Goal: Task Accomplishment & Management: Manage account settings

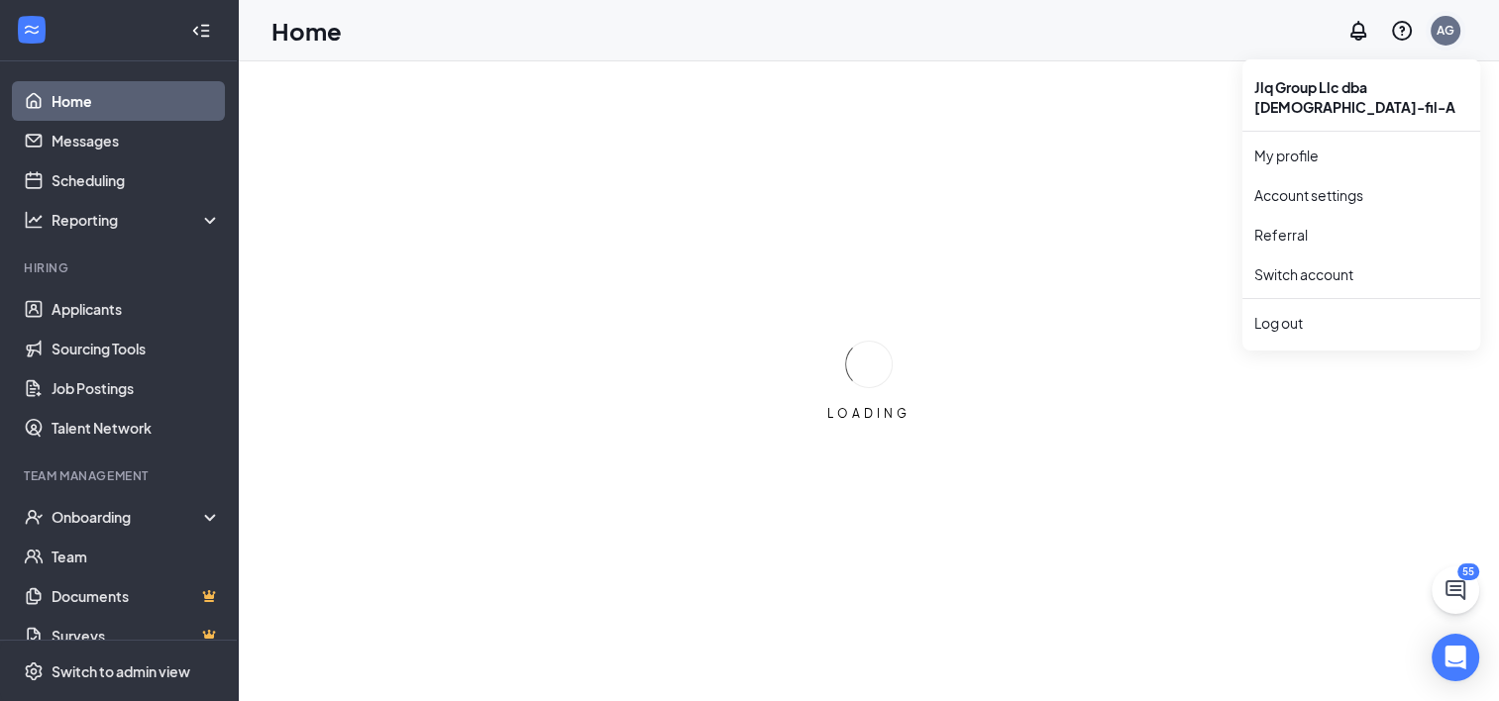
click at [1442, 35] on div "AG" at bounding box center [1446, 31] width 40 height 40
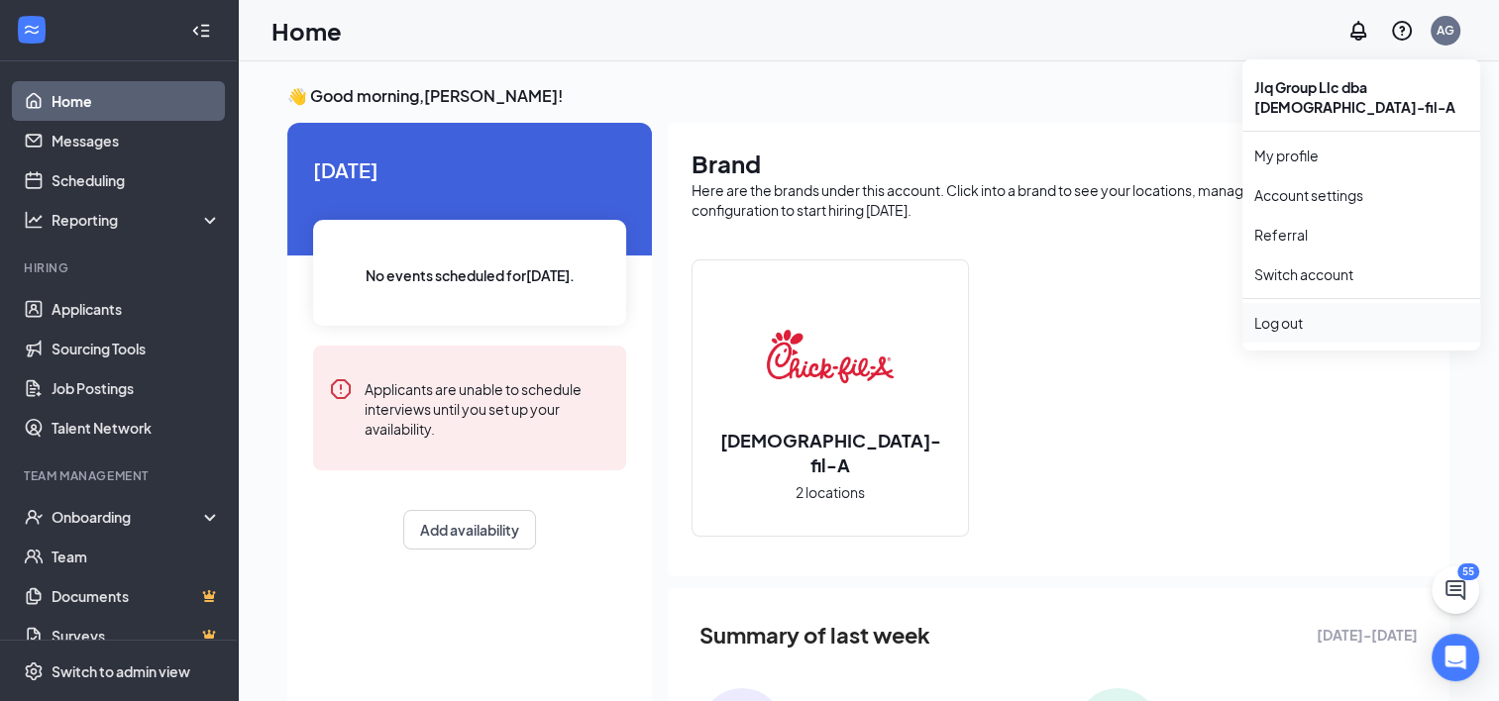
click at [1276, 313] on div "Log out" at bounding box center [1361, 323] width 214 height 20
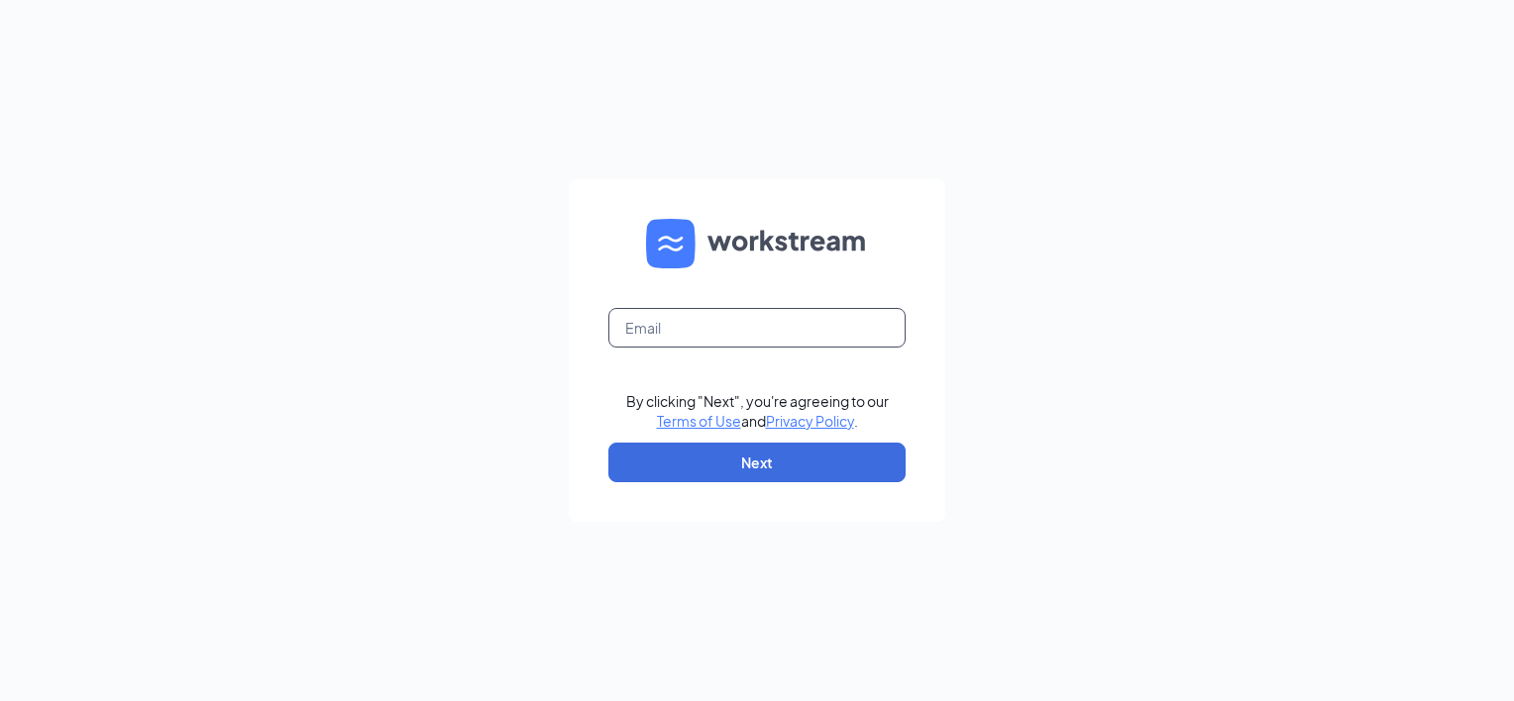
click at [756, 331] on input "text" at bounding box center [756, 328] width 297 height 40
paste input "matt.lokay@cfafranchisee.com"
type input "matt.lokay@cfafranchisee.com"
click at [1174, 347] on div "matt.lokay@cfafranchisee.com By clicking "Next", you're agreeing to our Terms o…" at bounding box center [757, 350] width 1514 height 701
click at [753, 464] on button "Next" at bounding box center [756, 463] width 297 height 40
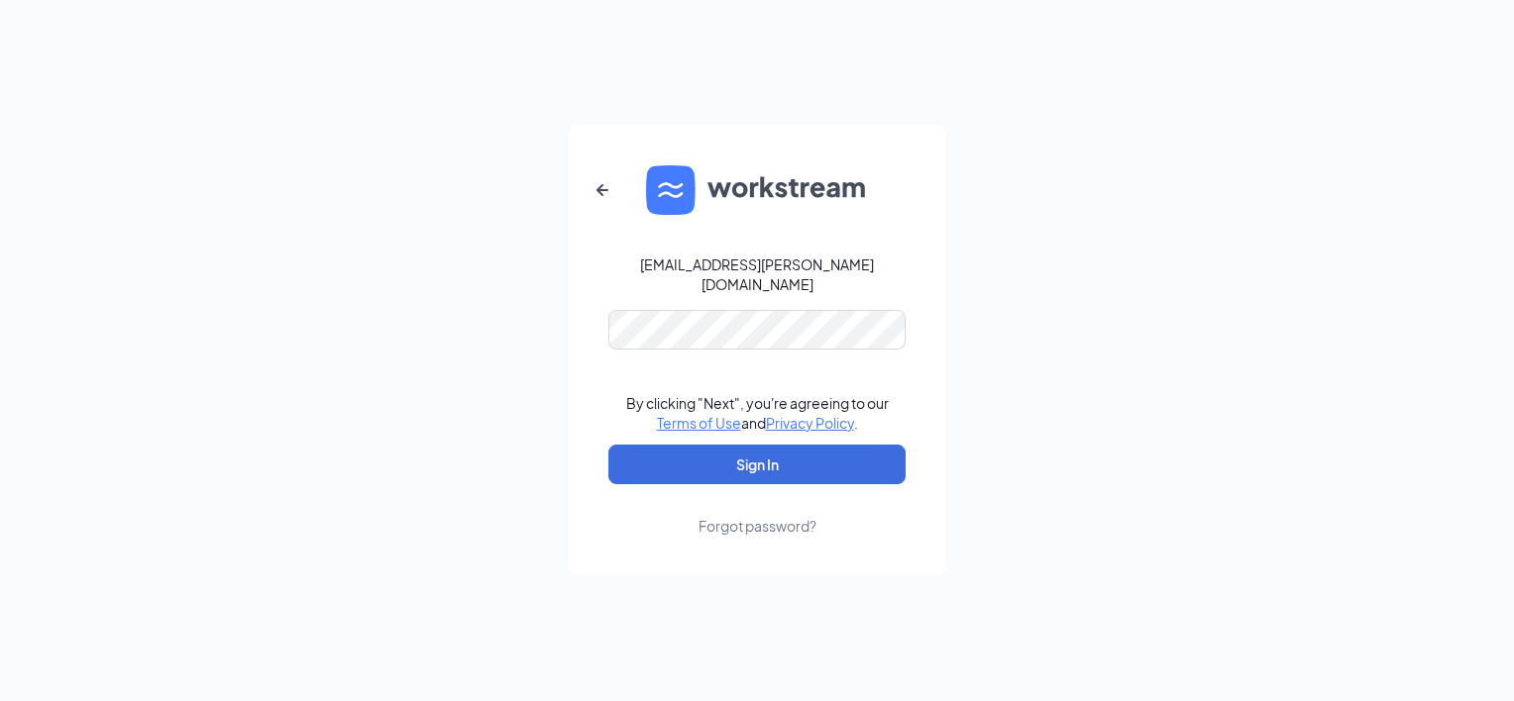
click at [1115, 357] on div "matt.lokay@cfafranchisee.com By clicking "Next", you're agreeing to our Terms o…" at bounding box center [757, 350] width 1514 height 701
click at [713, 458] on button "Sign In" at bounding box center [756, 465] width 297 height 40
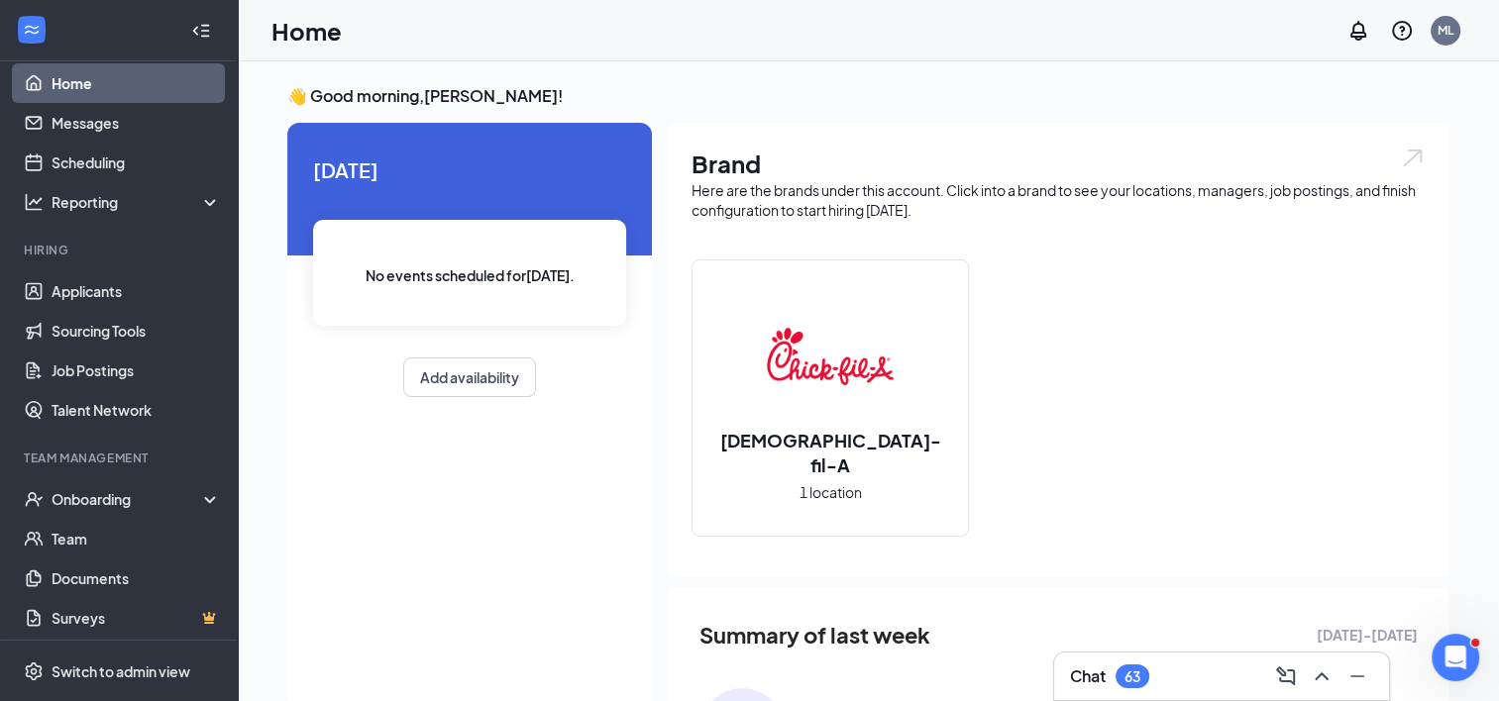
scroll to position [24, 0]
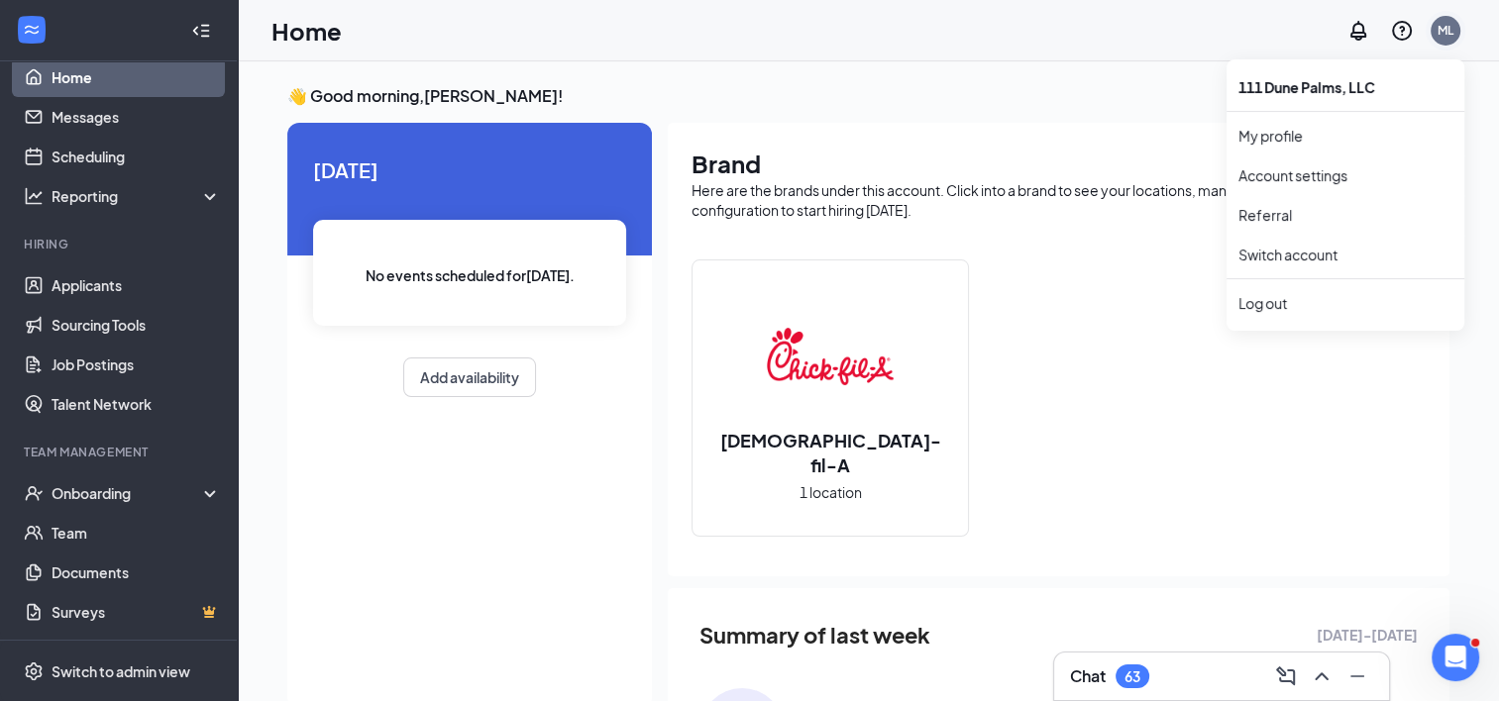
click at [1431, 24] on div "ML" at bounding box center [1446, 31] width 40 height 40
click at [1269, 185] on link "Account settings" at bounding box center [1345, 175] width 214 height 20
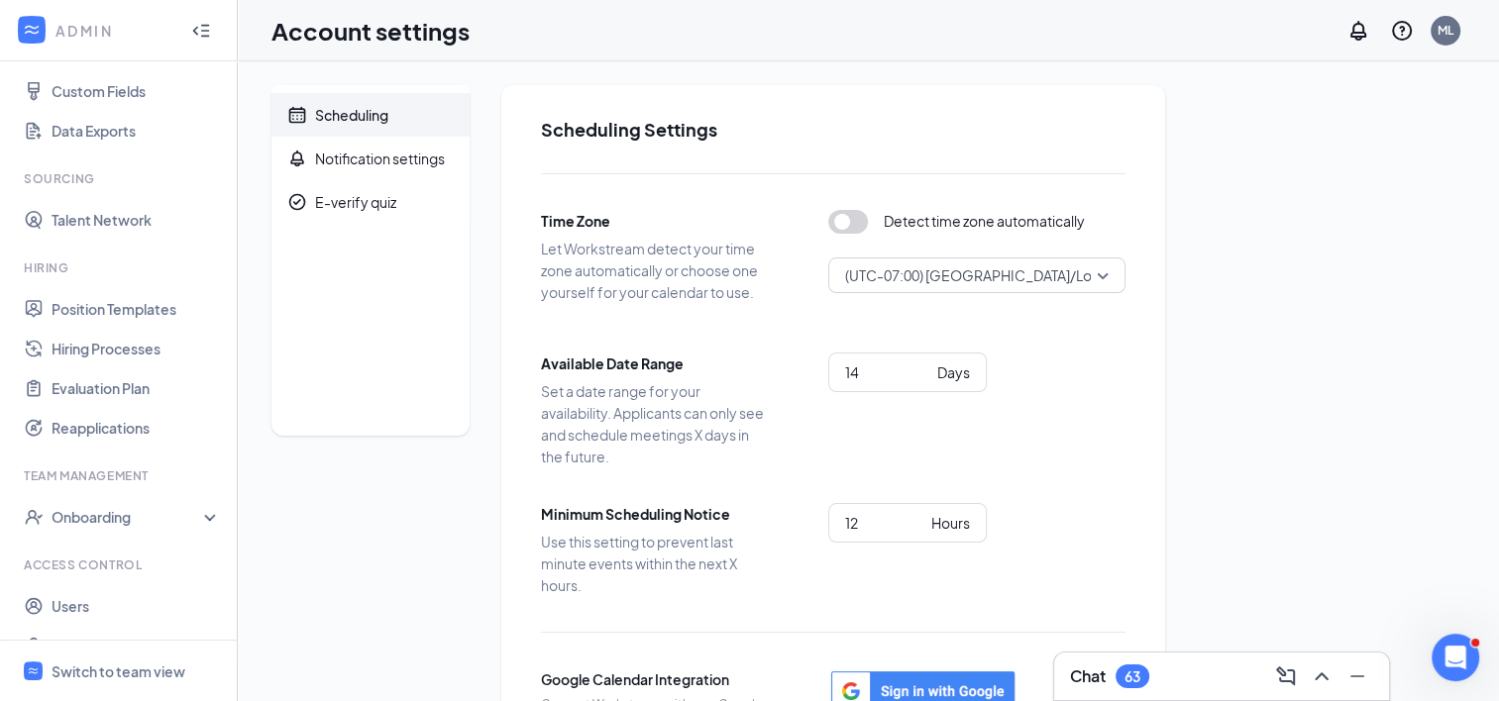
scroll to position [291, 0]
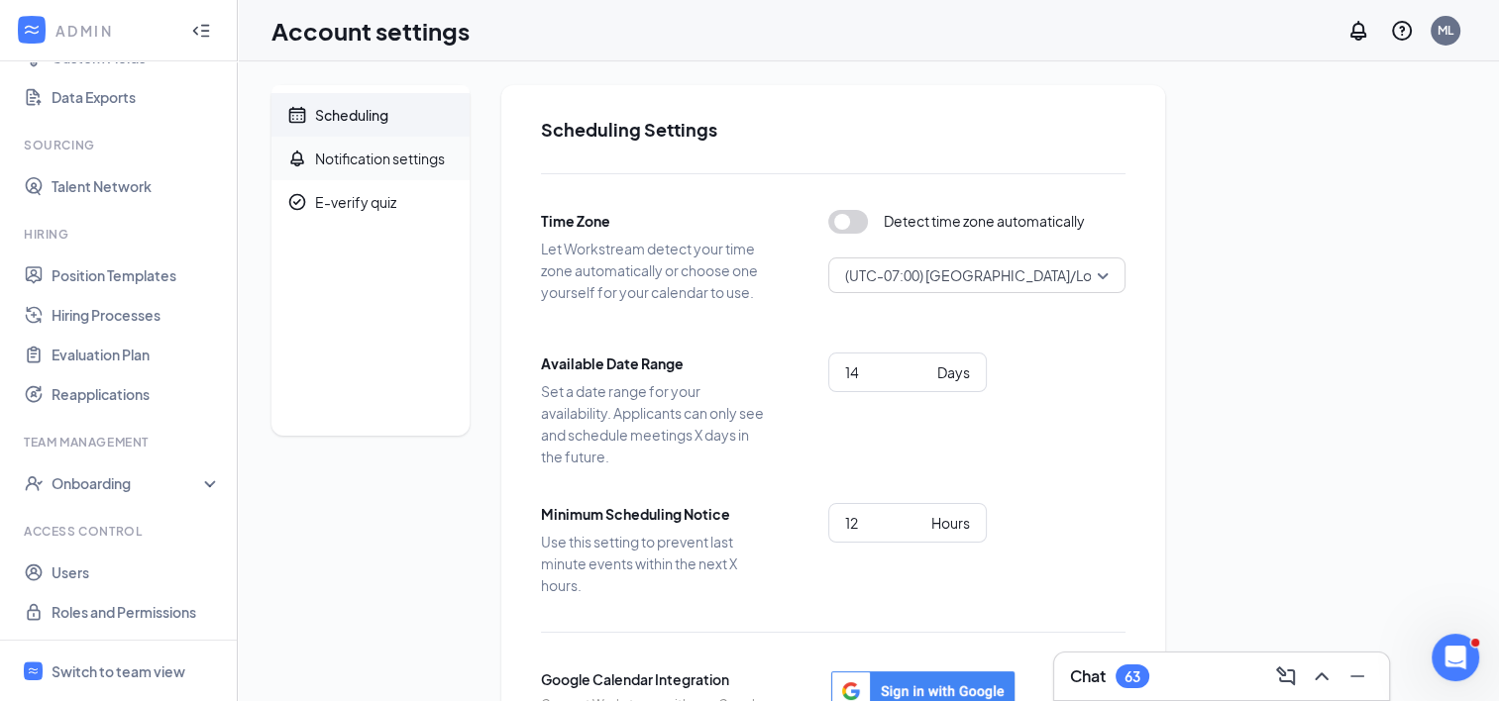
click at [349, 163] on div "Notification settings" at bounding box center [380, 159] width 130 height 20
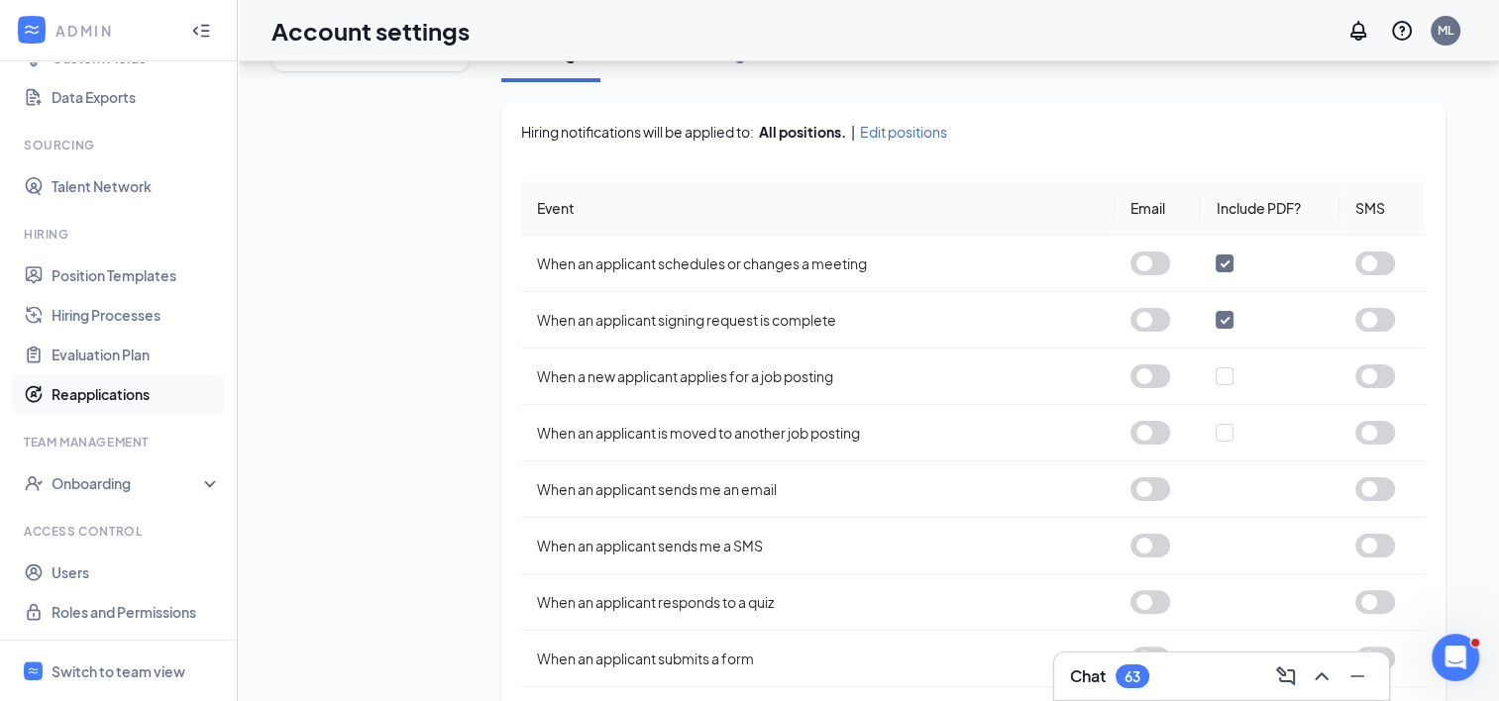
scroll to position [396, 0]
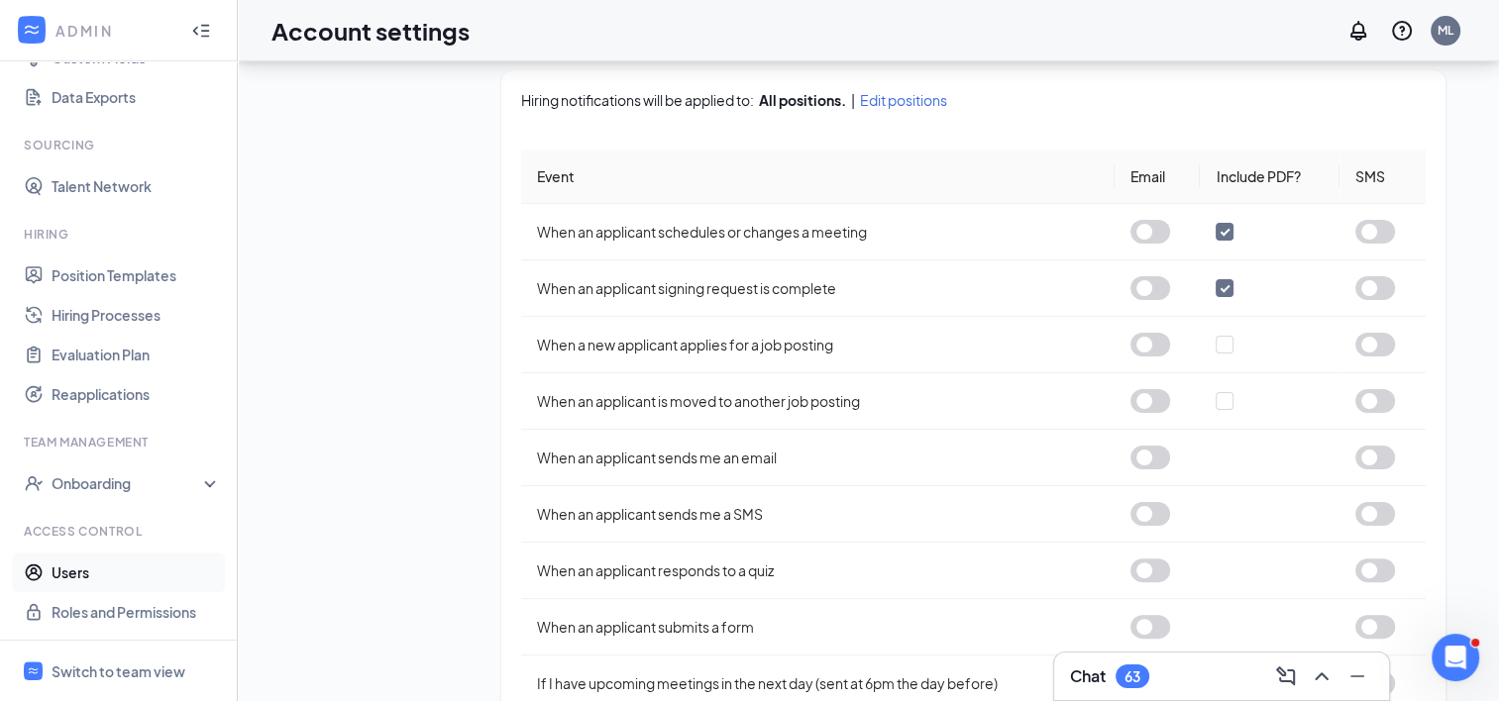
click at [65, 569] on link "Users" at bounding box center [136, 573] width 169 height 40
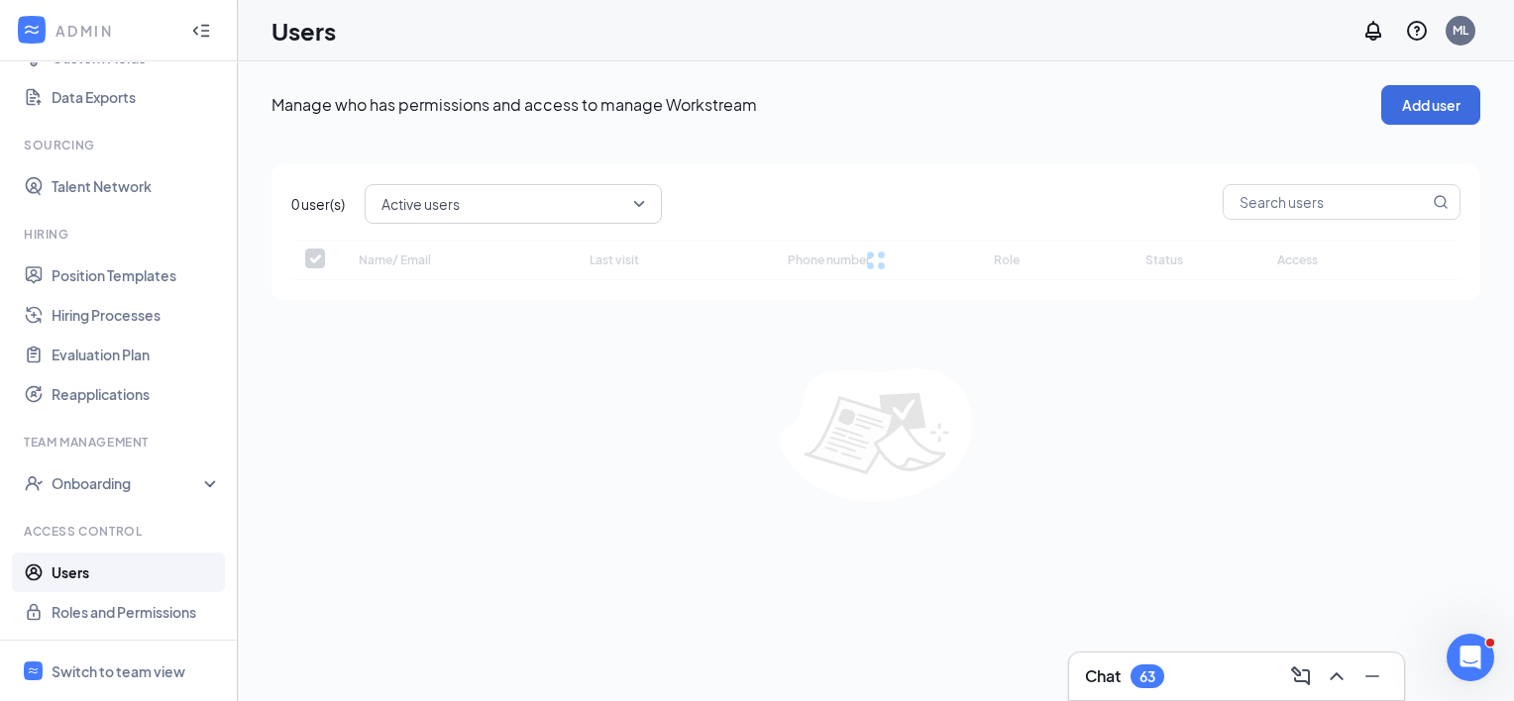
checkbox input "false"
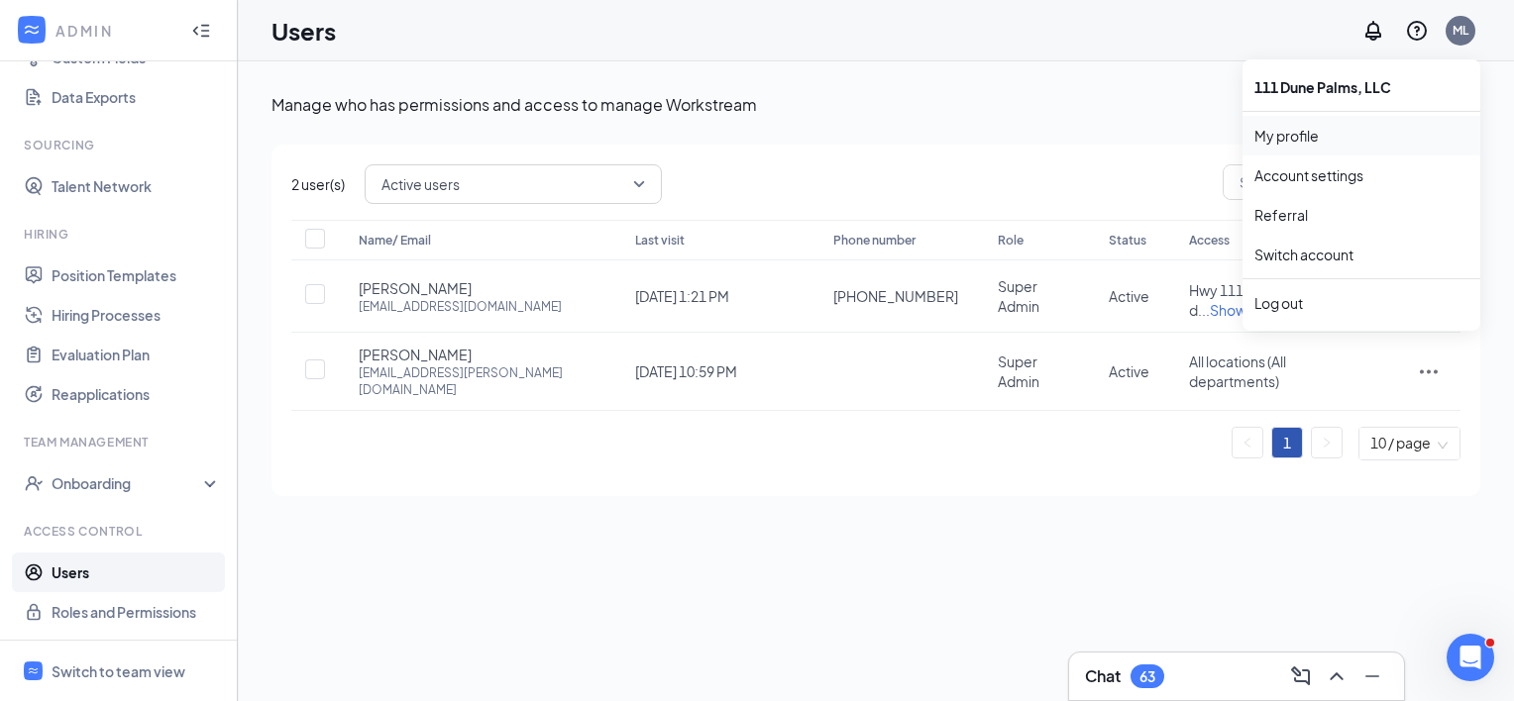
click at [1296, 140] on link "My profile" at bounding box center [1361, 136] width 214 height 20
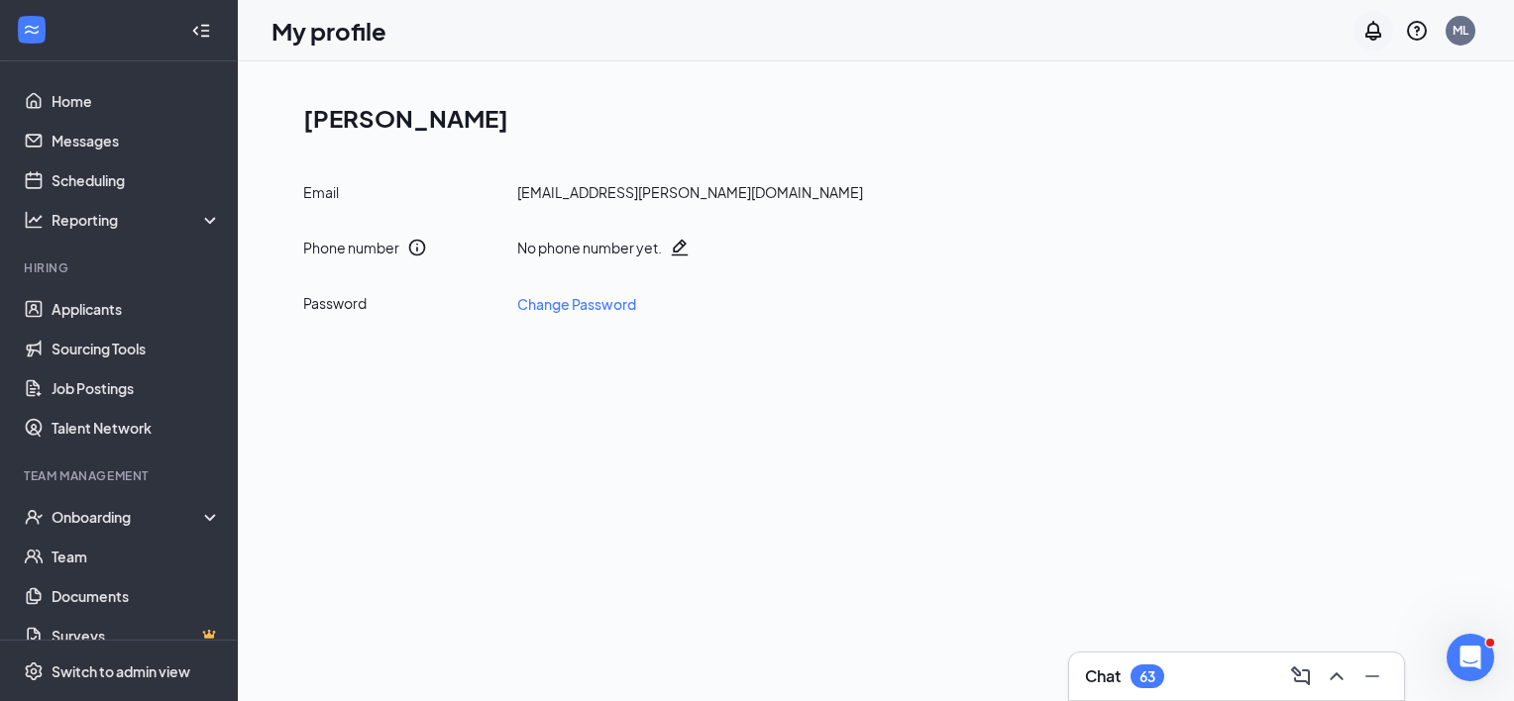
click at [1366, 28] on icon "Notifications" at bounding box center [1373, 31] width 24 height 24
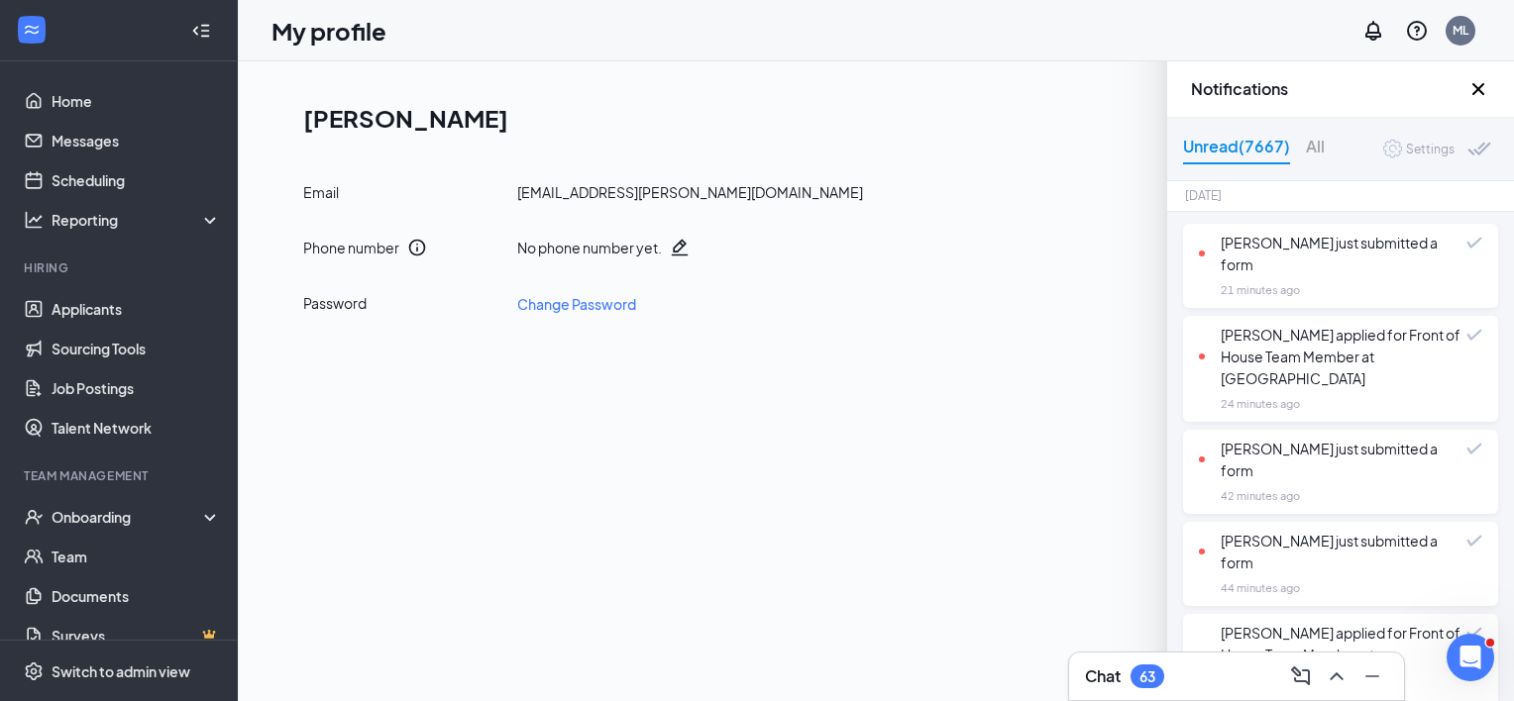
click at [1476, 89] on icon "Cross" at bounding box center [1478, 89] width 12 height 12
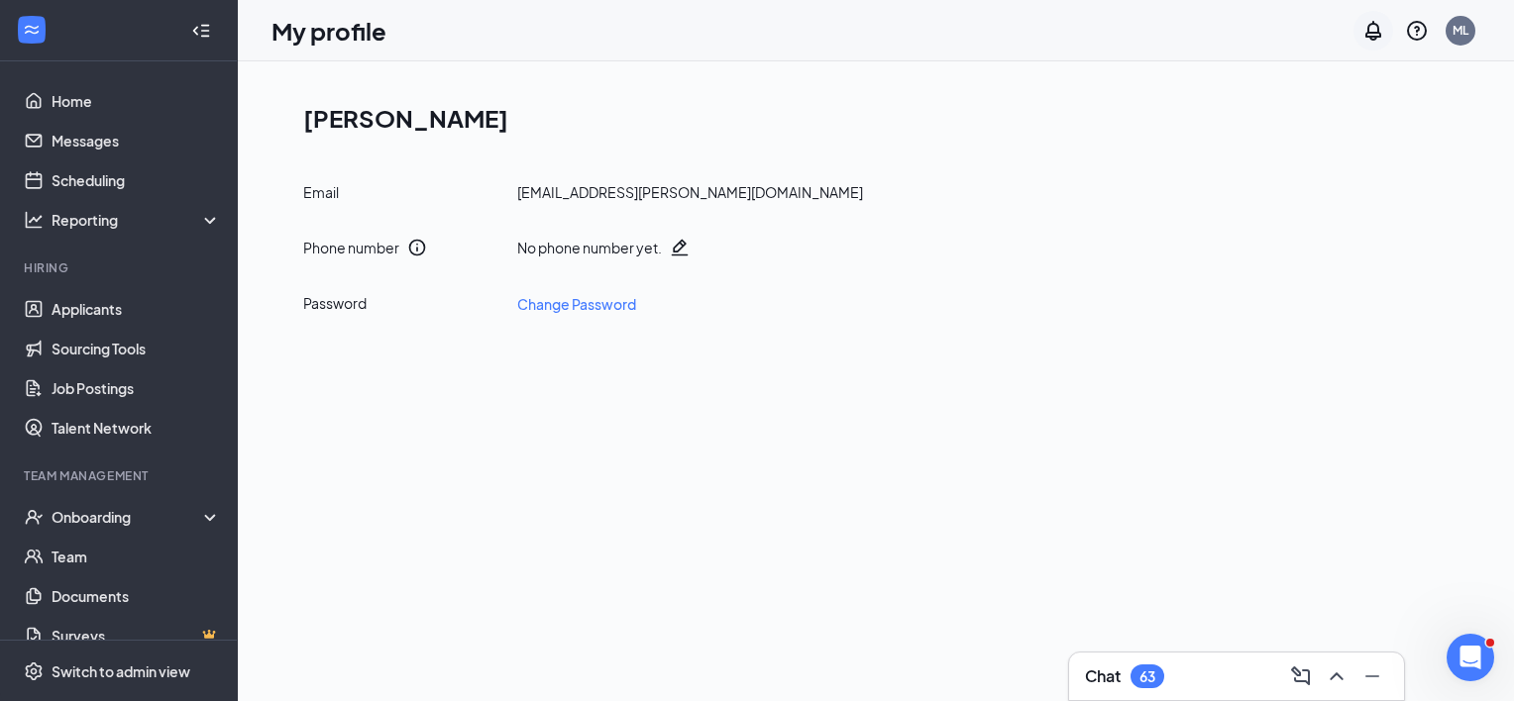
click at [1372, 40] on icon "Notifications" at bounding box center [1373, 31] width 24 height 24
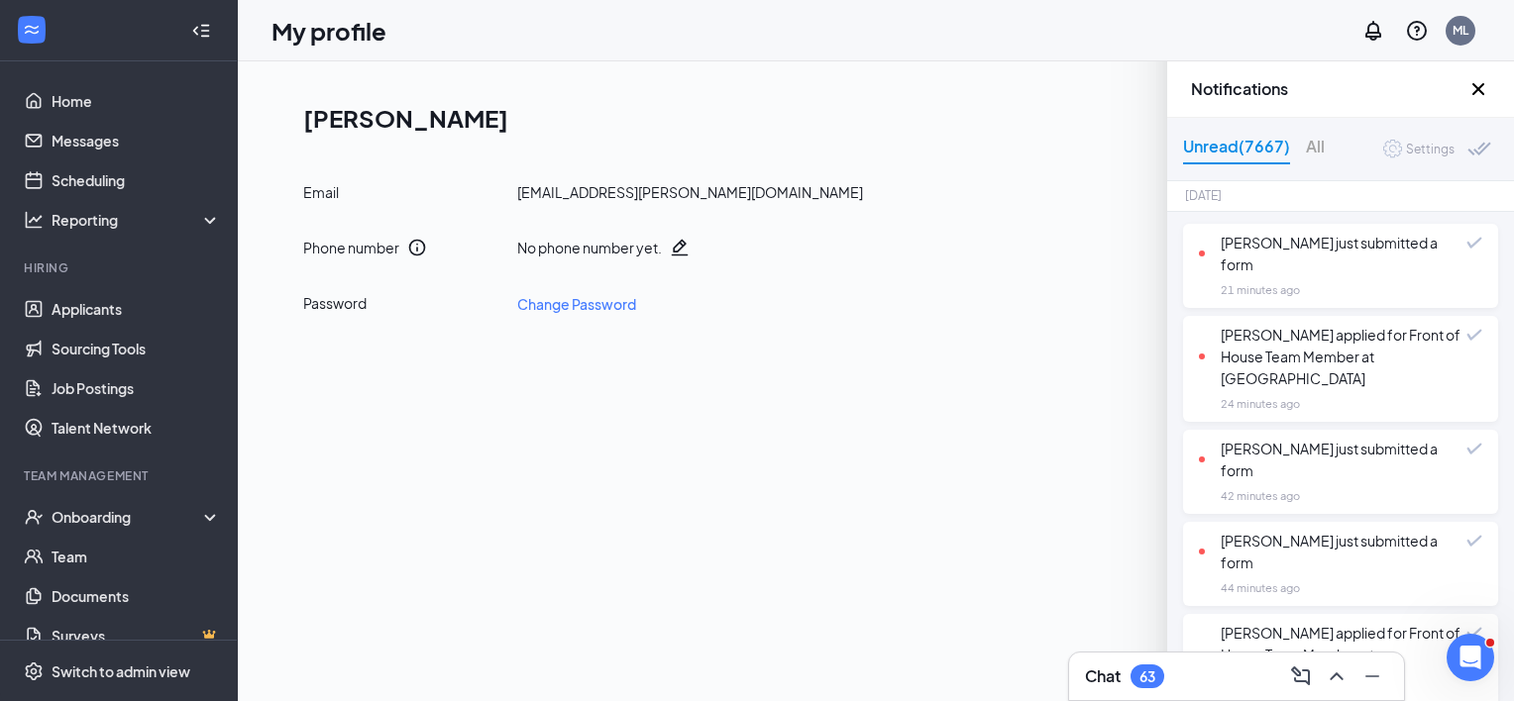
click at [1406, 157] on div "Settings" at bounding box center [1430, 150] width 49 height 20
